Goal: Find specific page/section: Find specific page/section

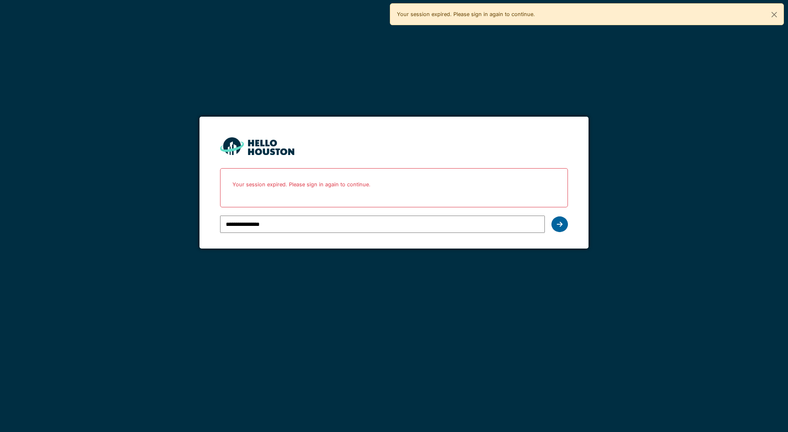
click at [560, 226] on icon at bounding box center [560, 224] width 6 height 7
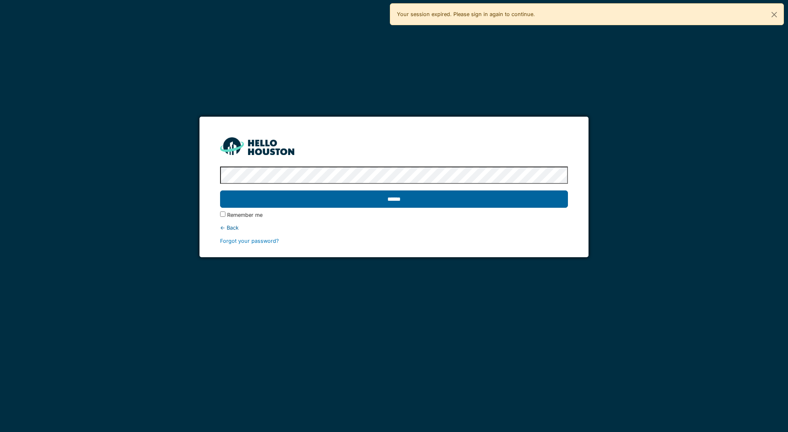
click at [295, 197] on input "******" at bounding box center [394, 198] width 348 height 17
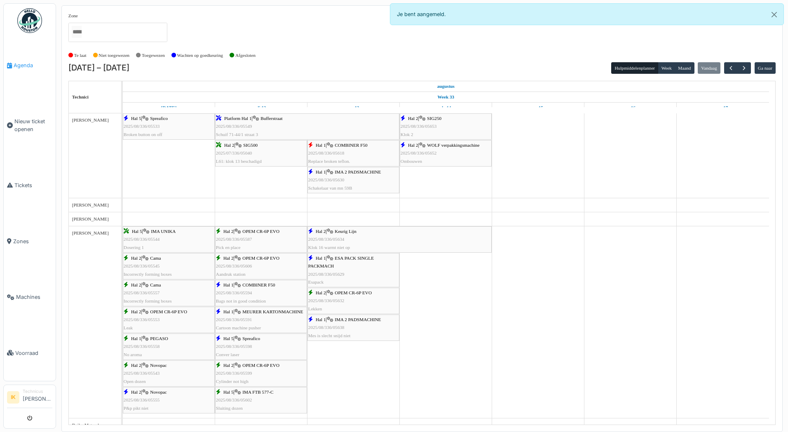
click at [22, 63] on span "Agenda" at bounding box center [33, 65] width 39 height 8
